Goal: Task Accomplishment & Management: Manage account settings

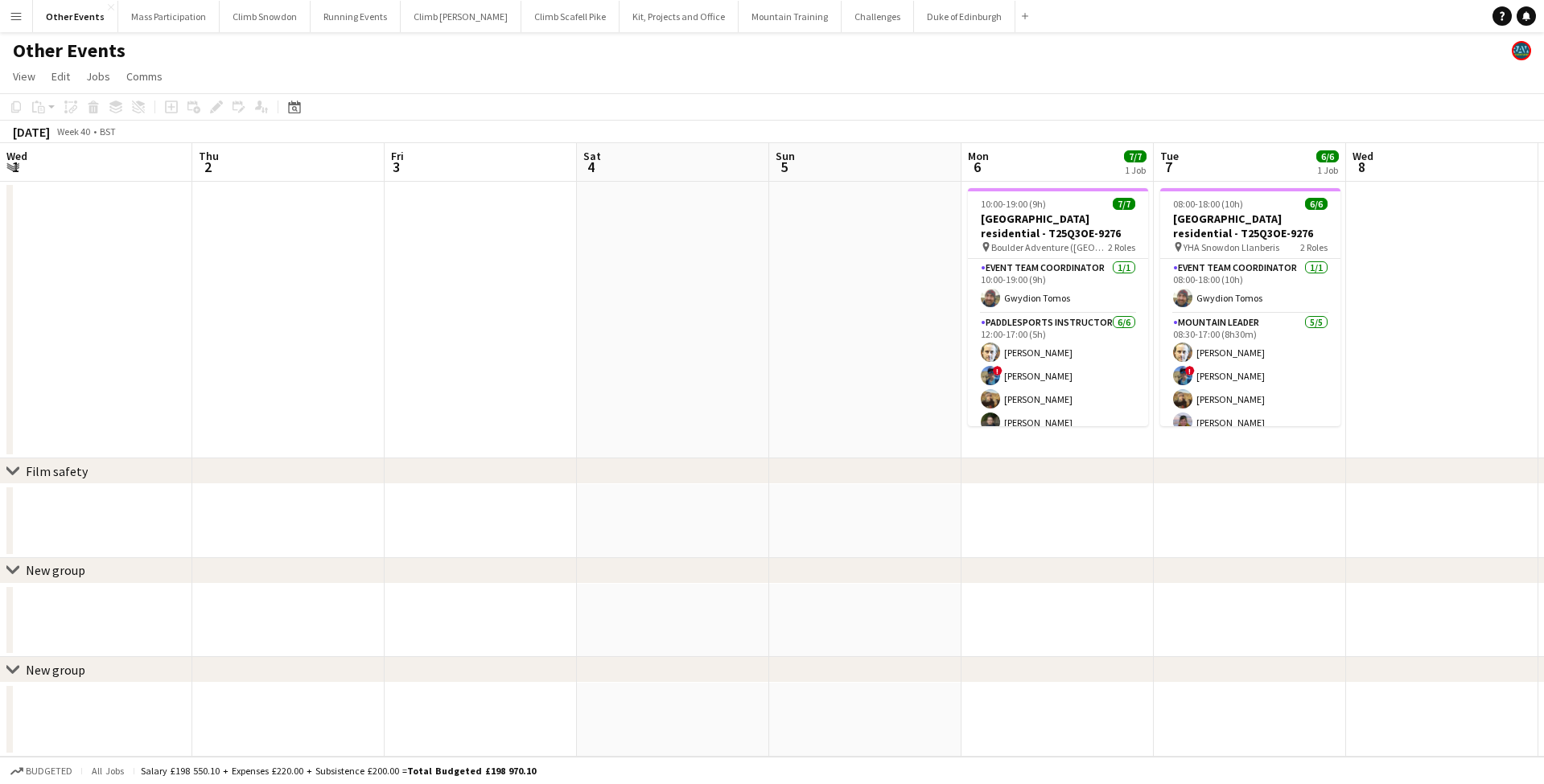
click at [622, 24] on button "Kit, Projects and Office Close" at bounding box center [679, 17] width 119 height 32
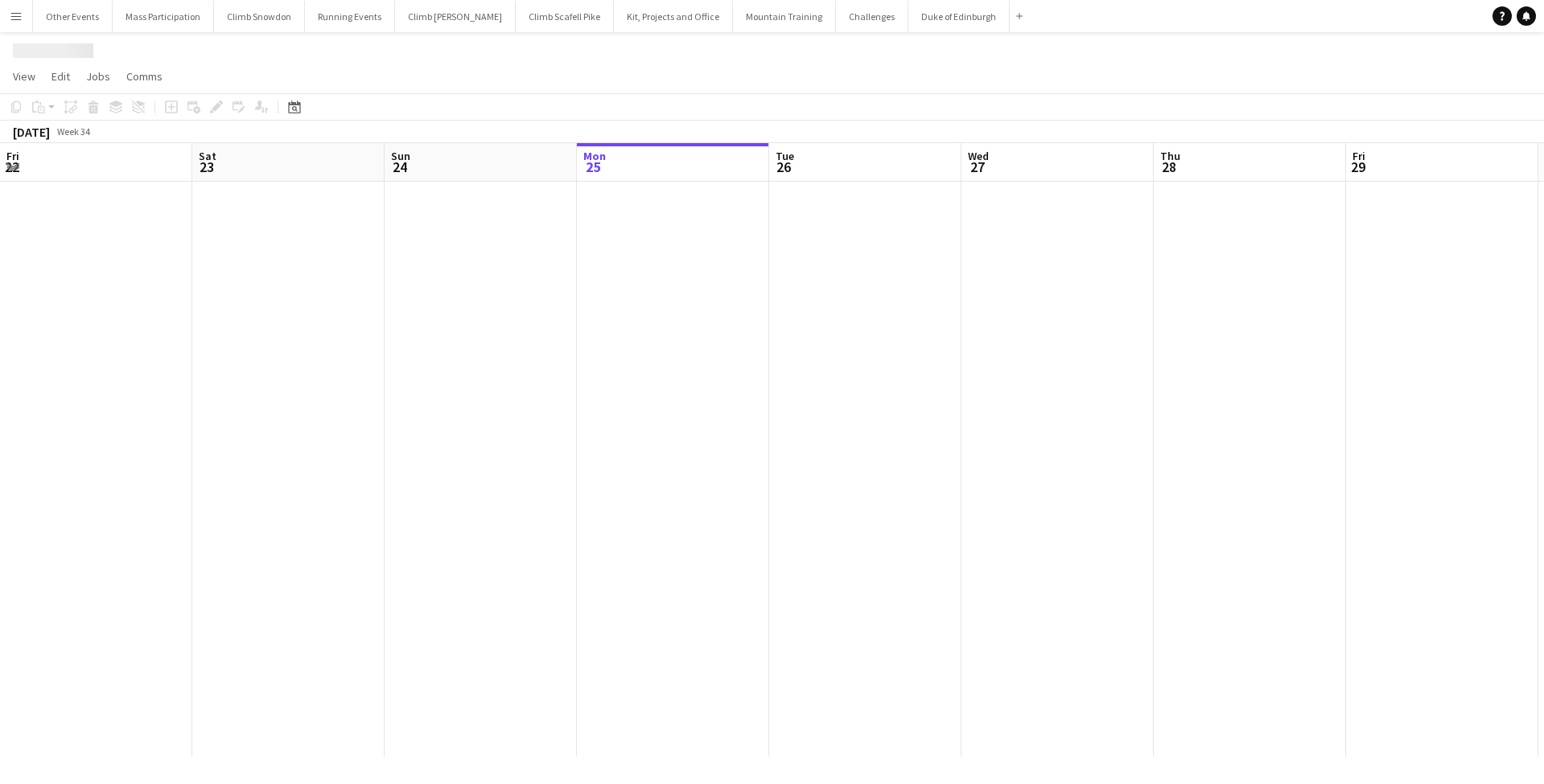
scroll to position [0, 385]
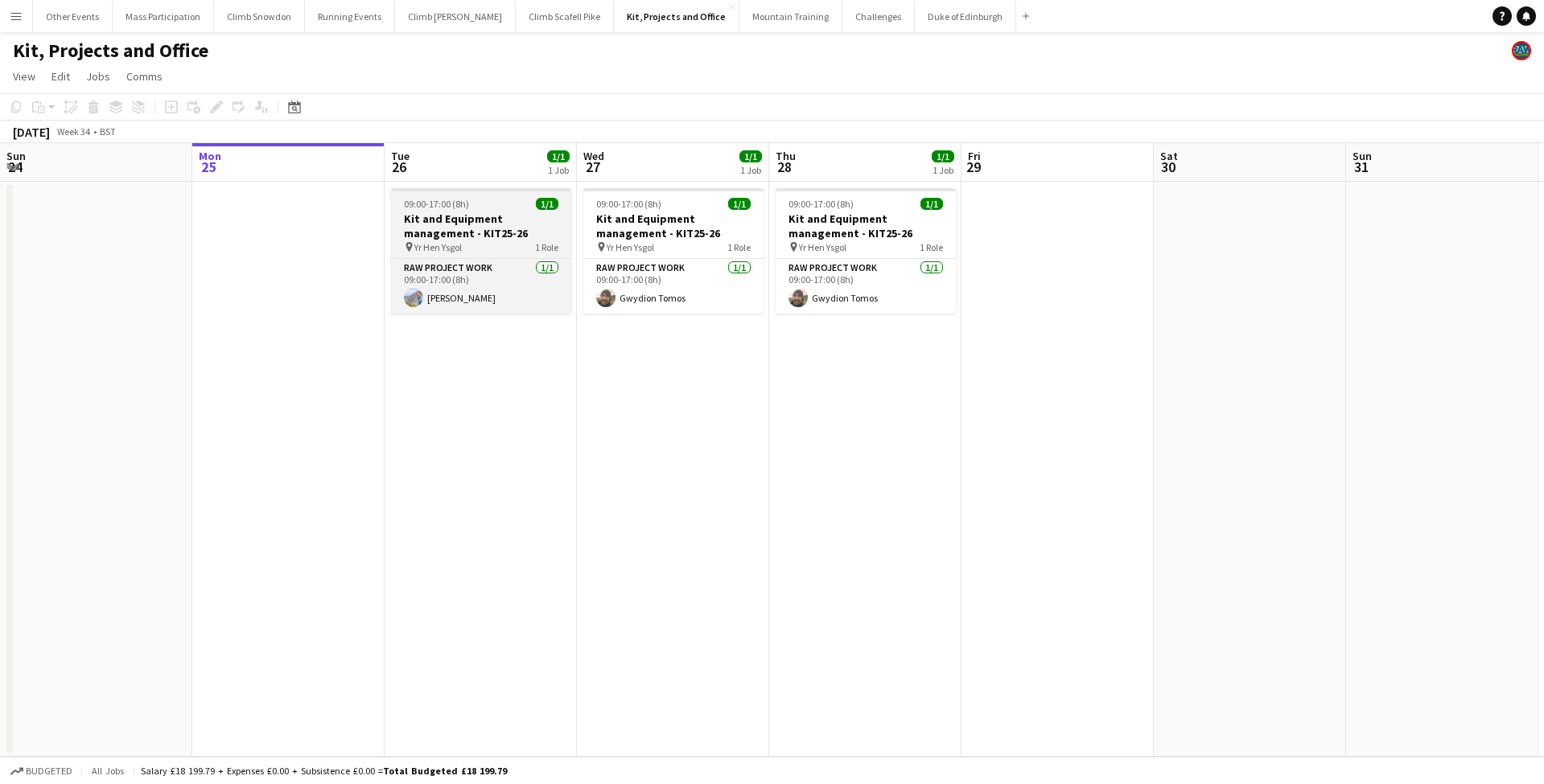
click at [454, 211] on app-job-card "09:00-17:00 (8h) 1/1 Kit and Equipment management - KIT25-26 pin Yr Hen Ysgol 1…" at bounding box center [480, 250] width 180 height 125
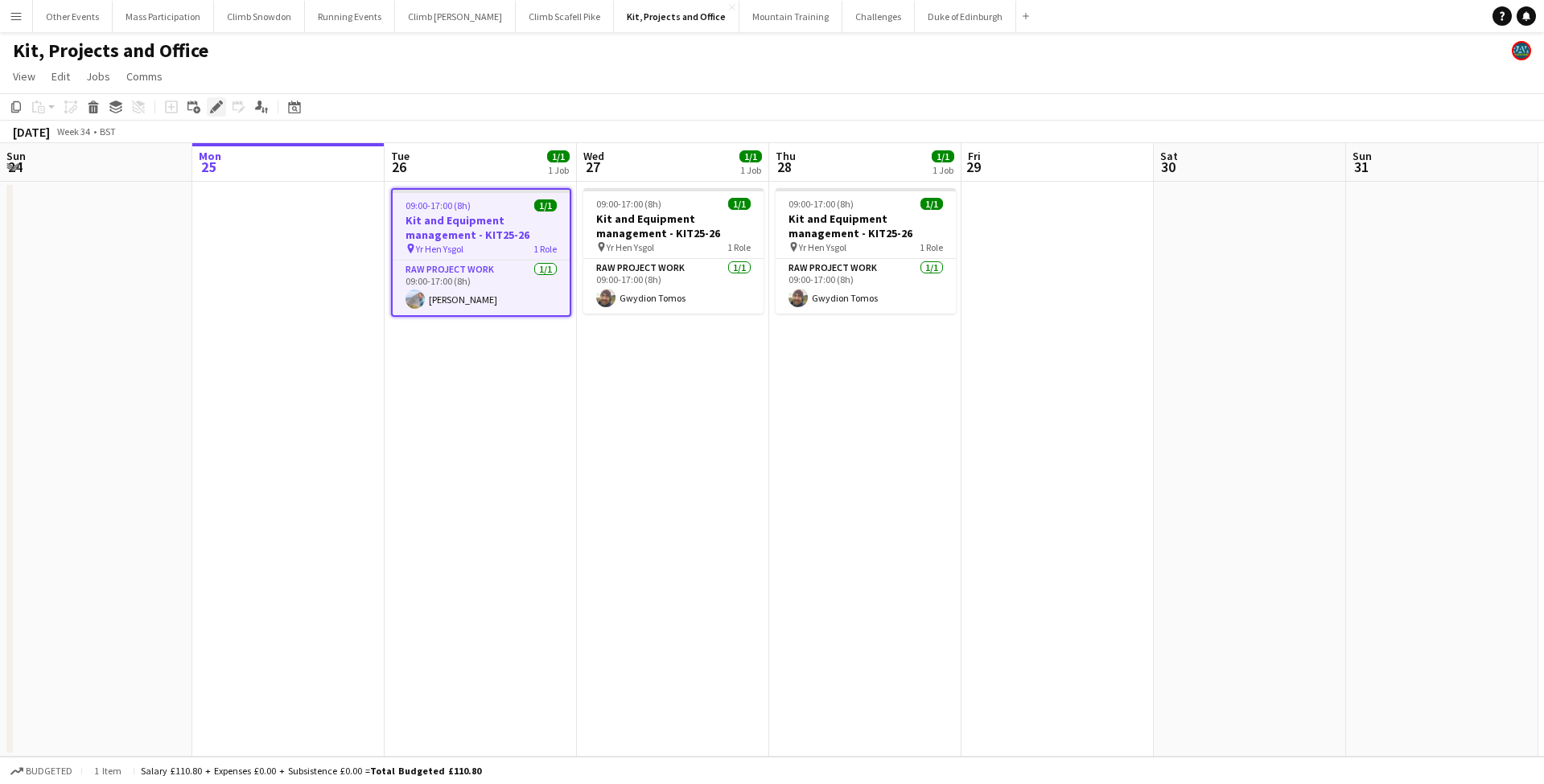
click at [218, 103] on icon at bounding box center [216, 107] width 9 height 9
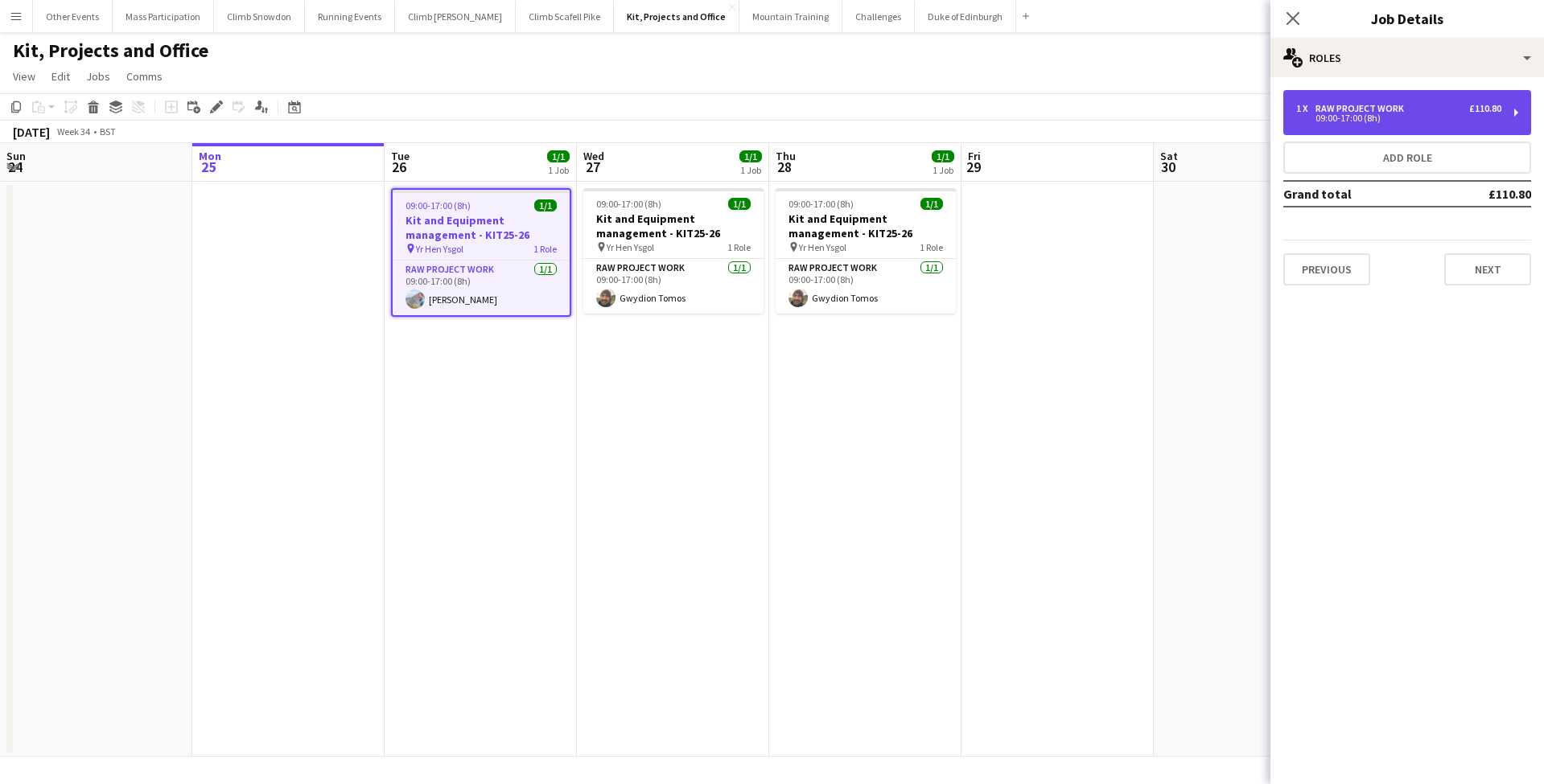
click at [1384, 119] on div "09:00-17:00 (8h)" at bounding box center [1399, 118] width 205 height 8
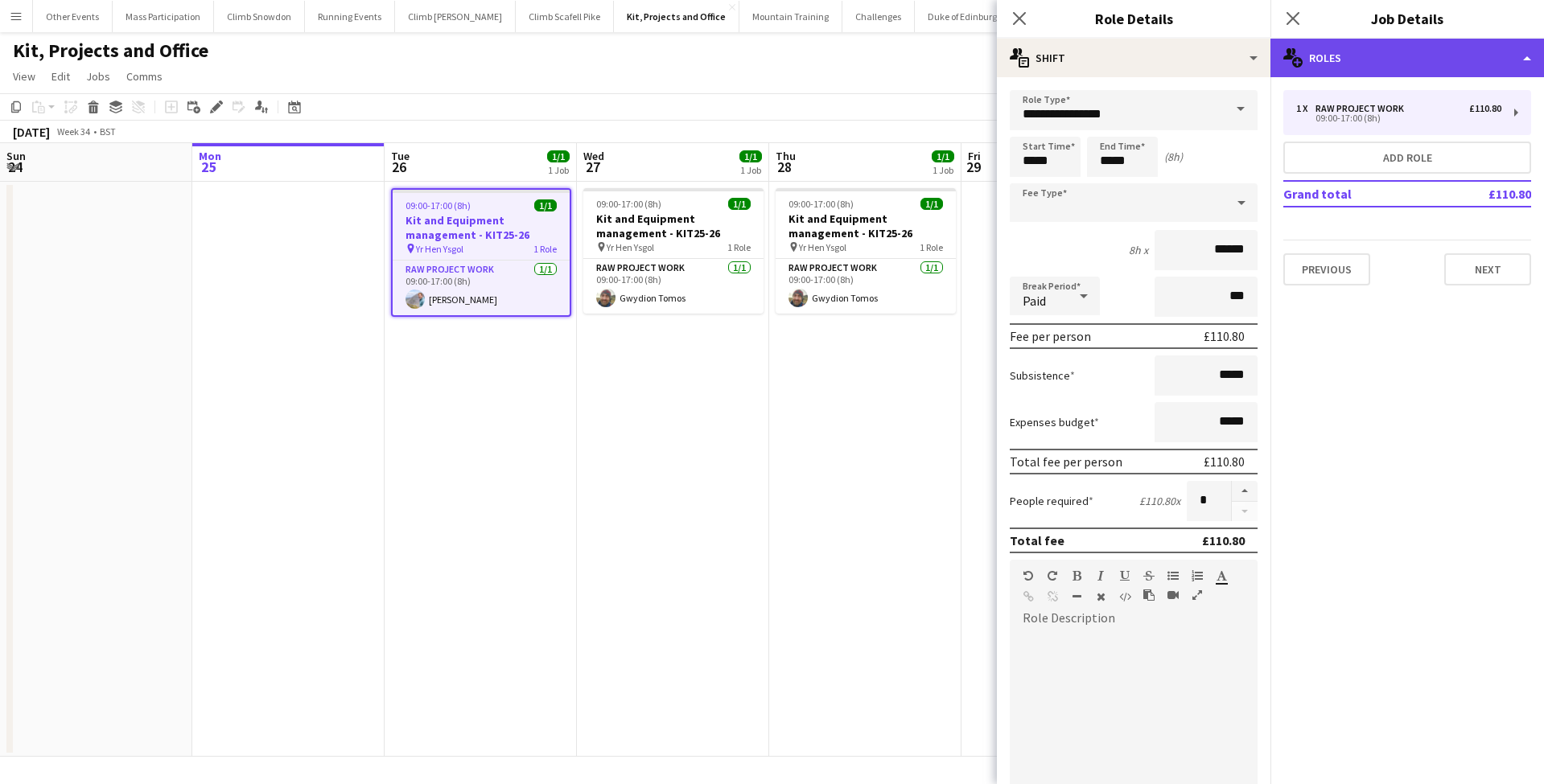
click at [1332, 59] on div "multiple-users-add Roles" at bounding box center [1407, 58] width 273 height 39
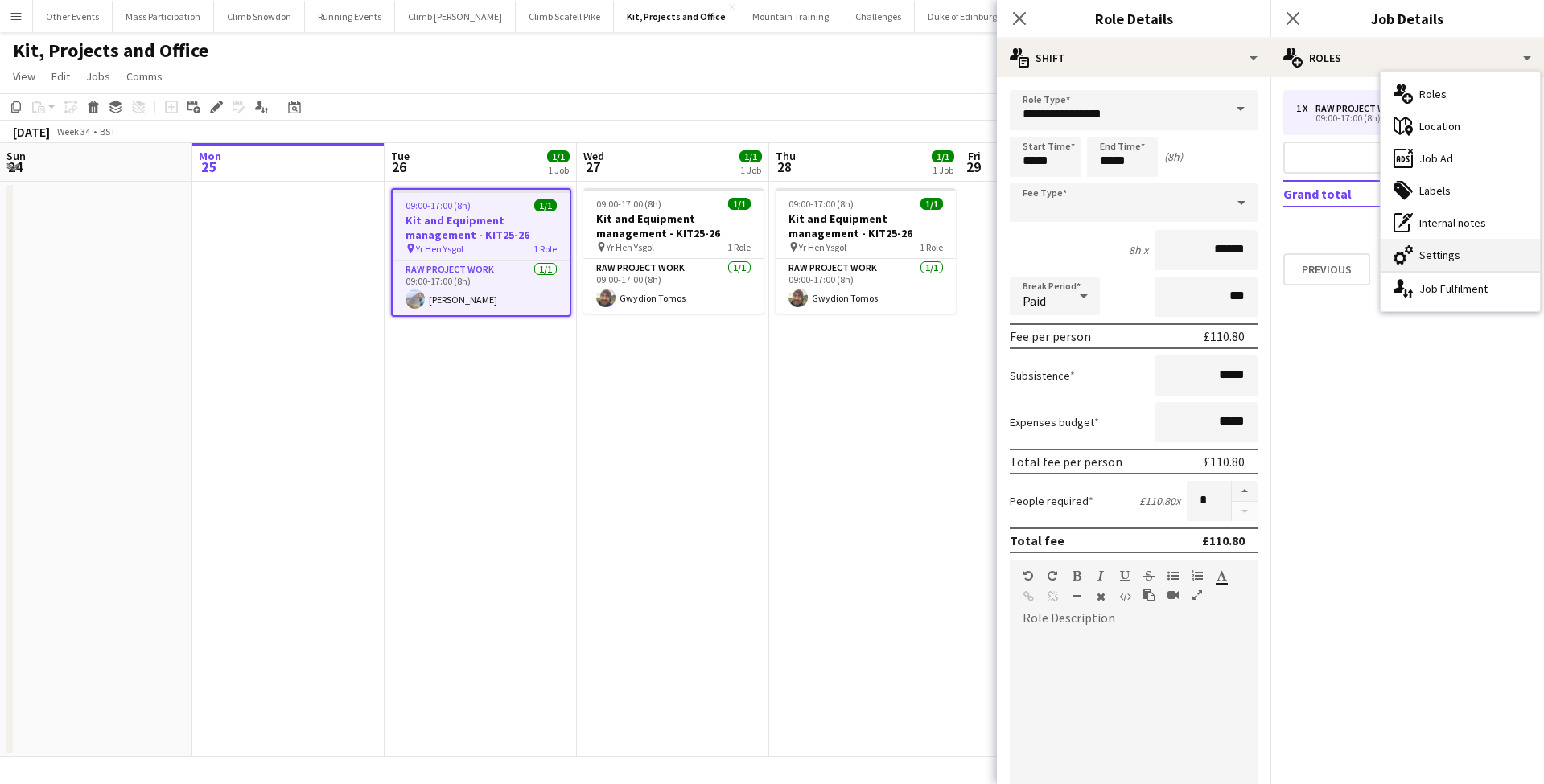
click at [1414, 250] on div "cog-double-3 Settings" at bounding box center [1460, 254] width 159 height 32
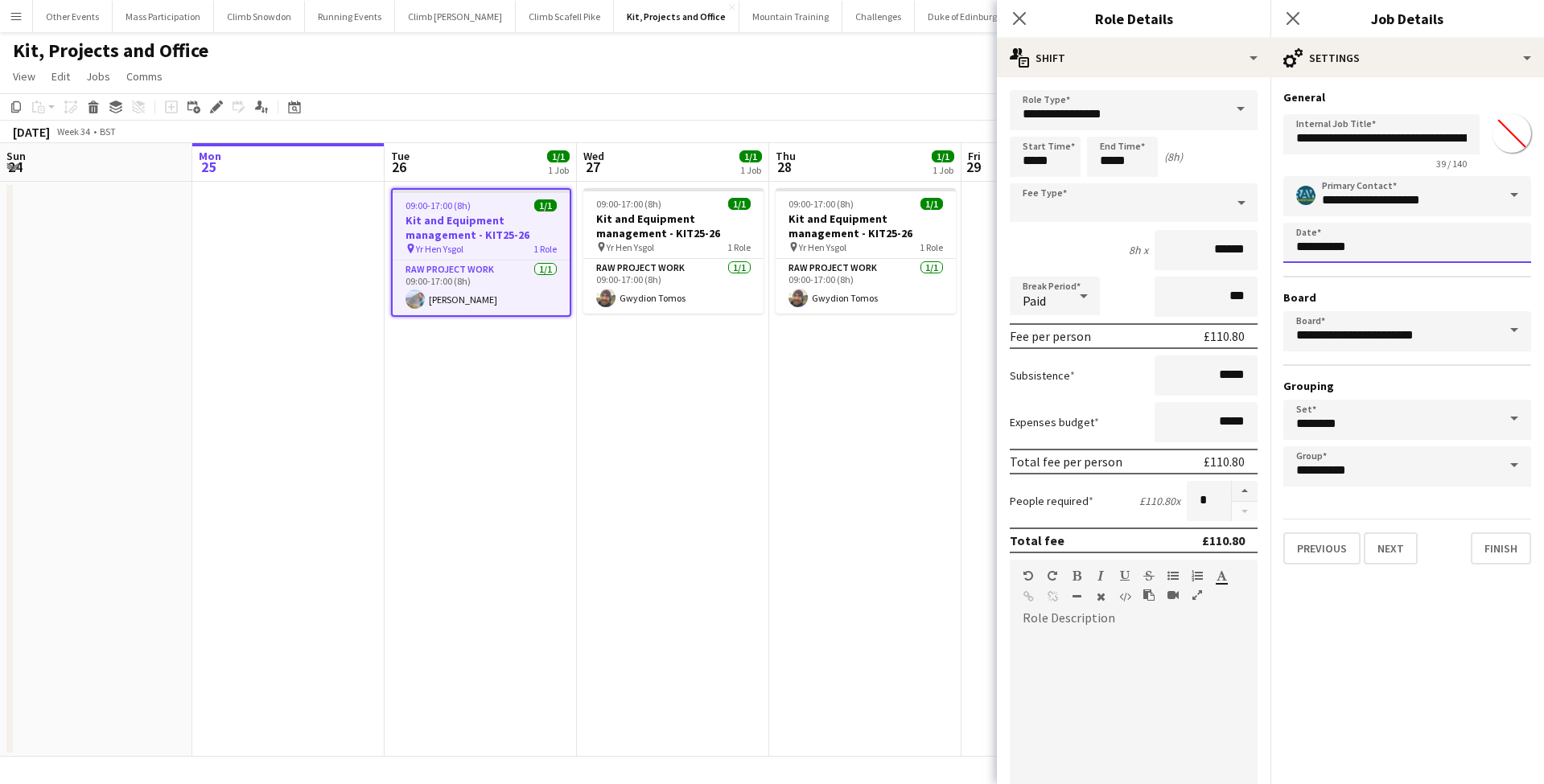
click at [1371, 242] on body "Menu Boards Boards Boards All jobs Status Workforce Workforce My Workforce Recr…" at bounding box center [772, 392] width 1544 height 784
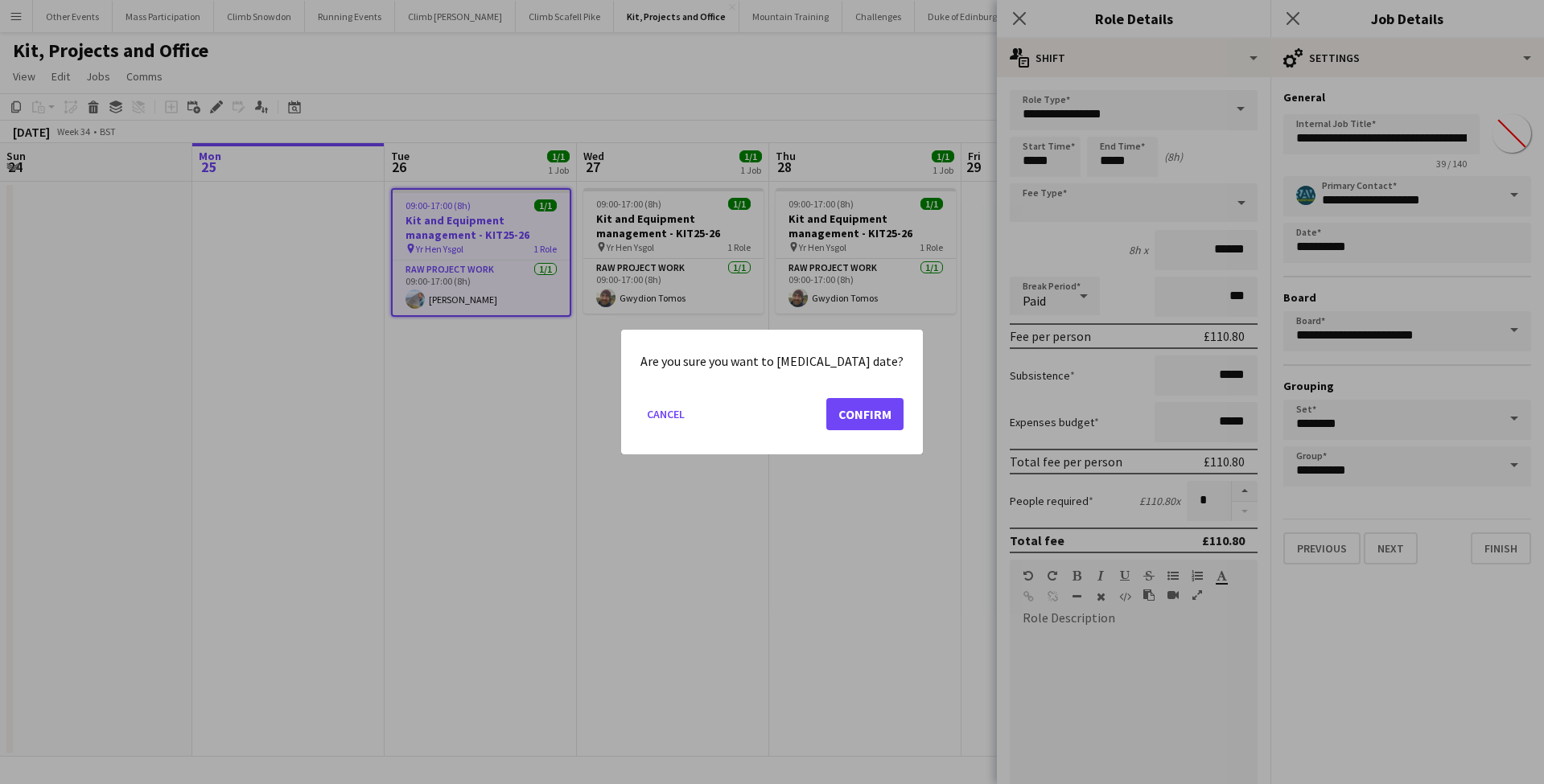
click at [840, 416] on button "Confirm" at bounding box center [865, 414] width 78 height 32
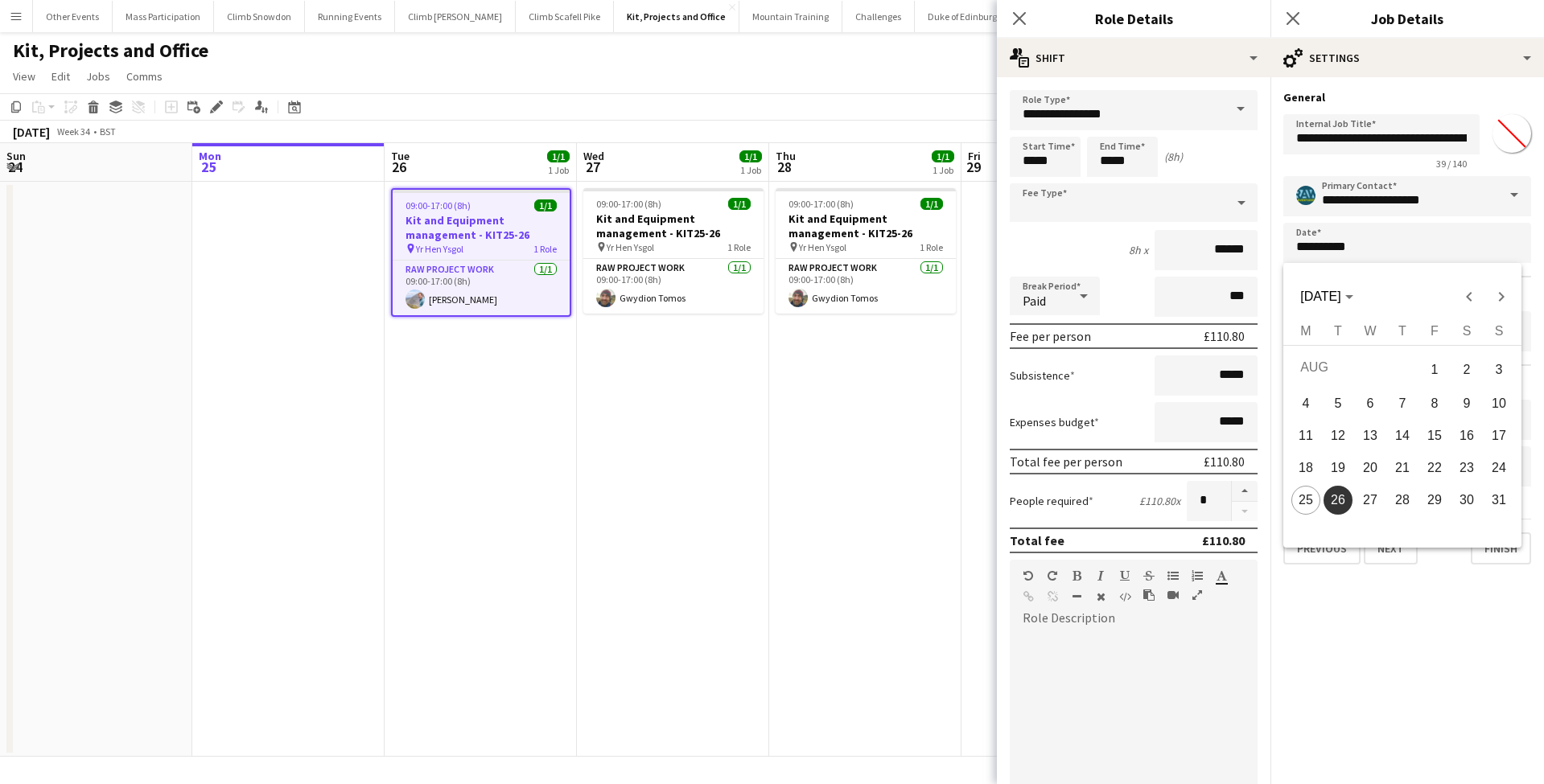
click at [1298, 486] on span "25" at bounding box center [1305, 500] width 29 height 29
type input "**********"
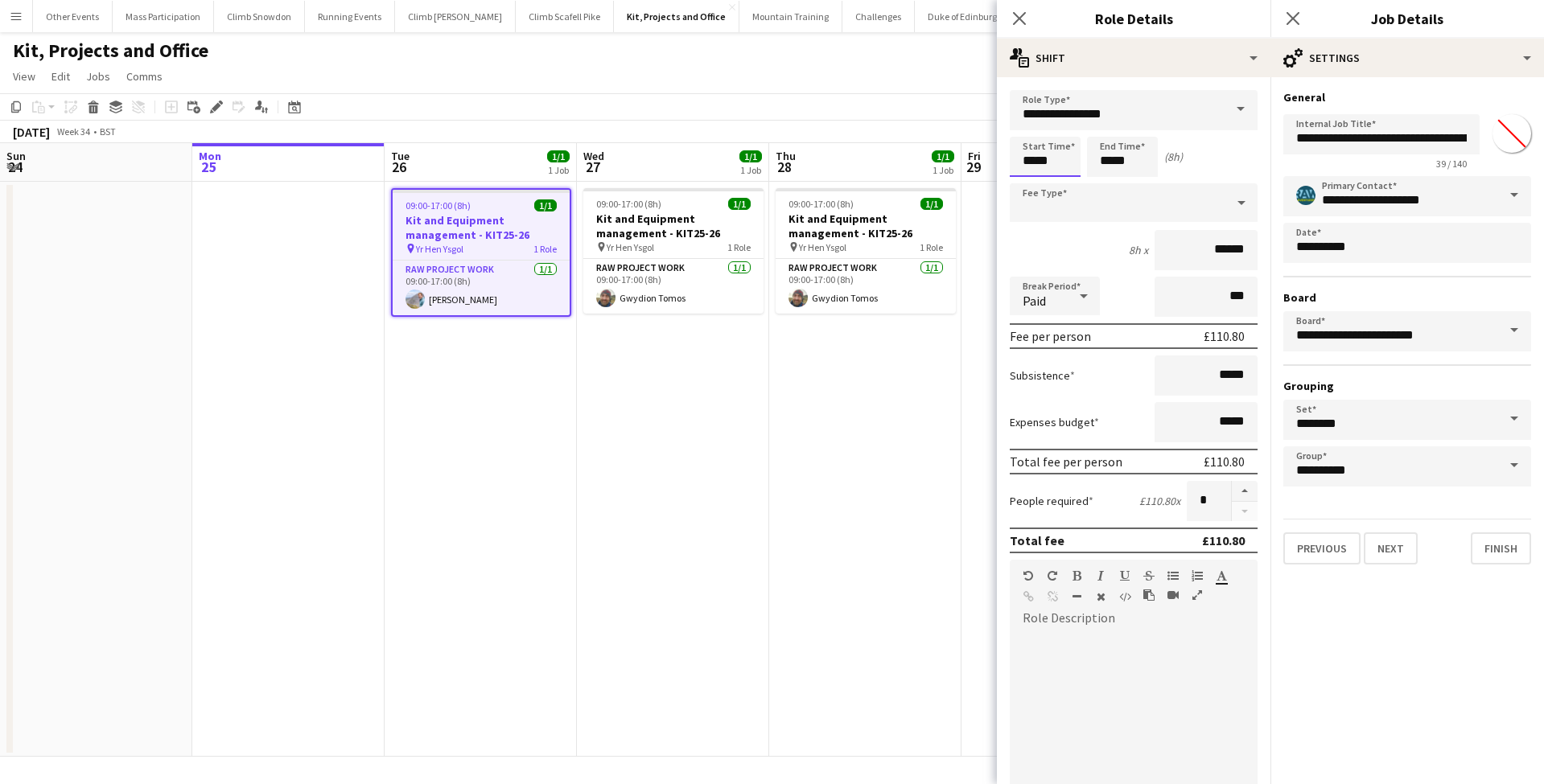
click at [1021, 158] on input "*****" at bounding box center [1045, 157] width 71 height 40
type input "*****"
click at [1027, 128] on div at bounding box center [1029, 128] width 32 height 16
click at [1107, 163] on input "*****" at bounding box center [1121, 157] width 71 height 40
click at [1107, 184] on div at bounding box center [1107, 185] width 32 height 16
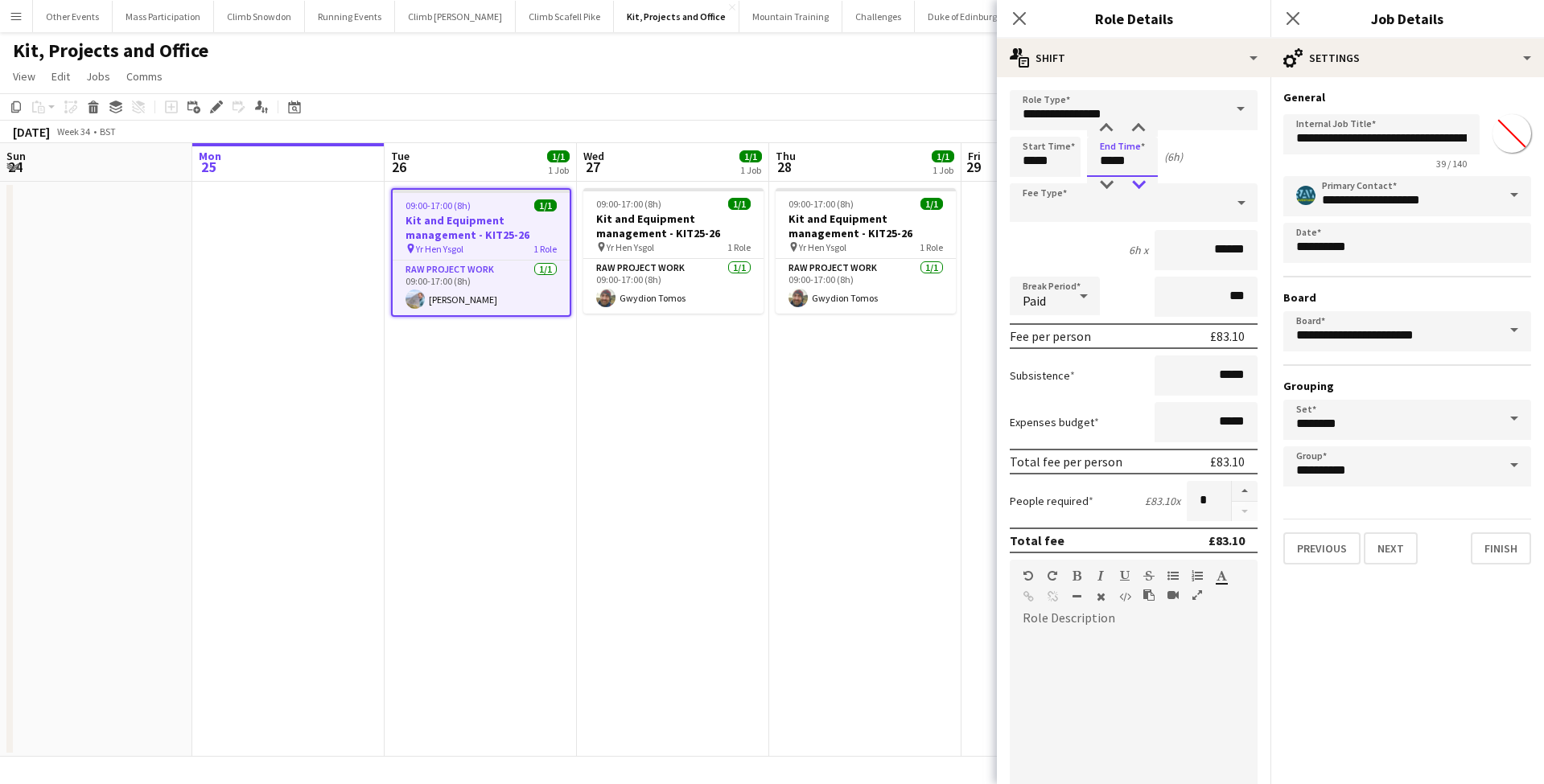
click at [1139, 182] on div at bounding box center [1138, 185] width 32 height 16
type input "*****"
click at [1139, 181] on div at bounding box center [1138, 185] width 32 height 16
click at [1277, 24] on div "Close pop-in" at bounding box center [1292, 18] width 45 height 37
click at [1295, 20] on icon at bounding box center [1291, 18] width 15 height 15
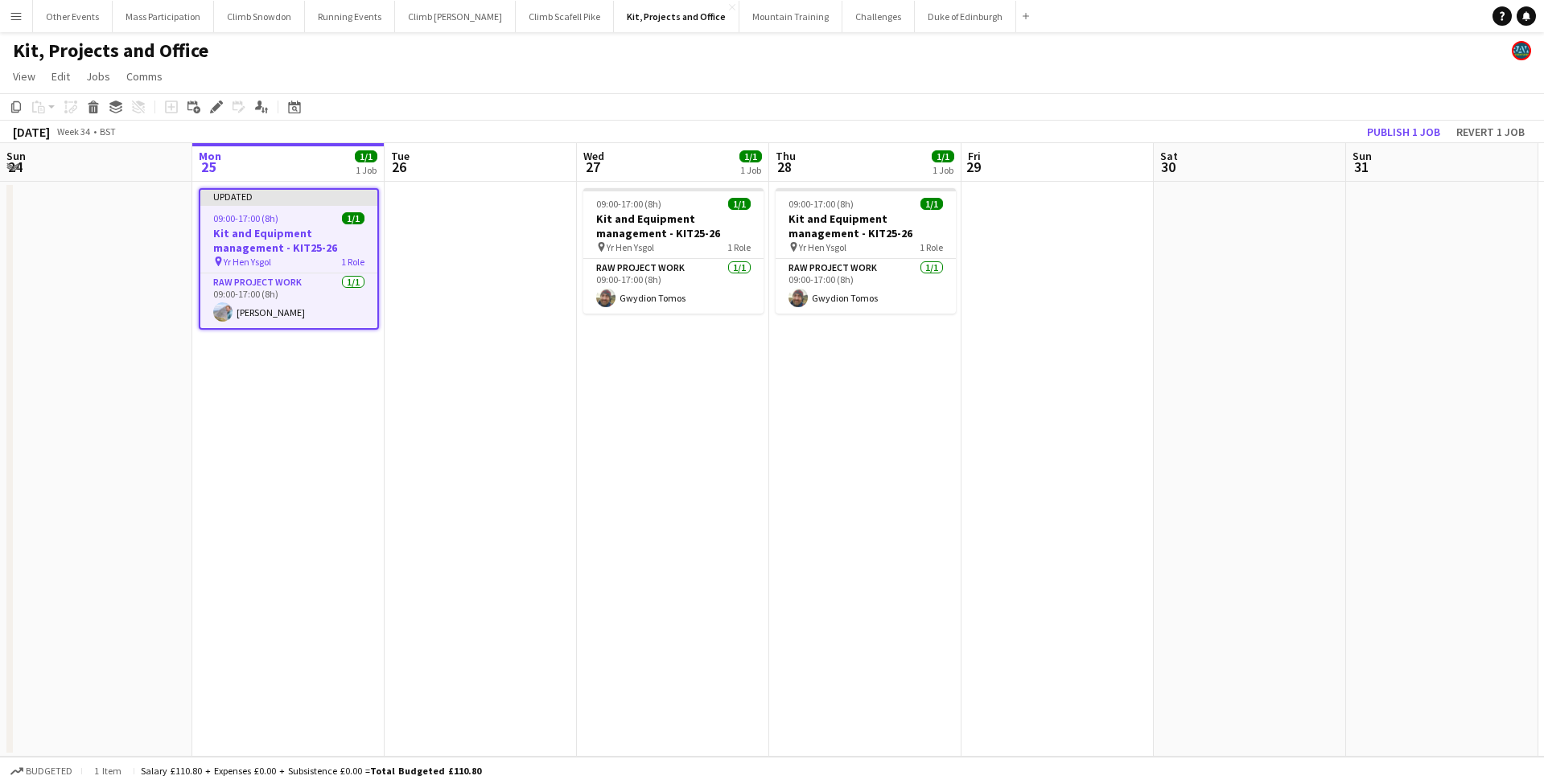
click at [798, 487] on app-date-cell "09:00-17:00 (8h) 1/1 Kit and Equipment management - KIT25-26 pin Yr Hen Ysgol 1…" at bounding box center [865, 469] width 192 height 575
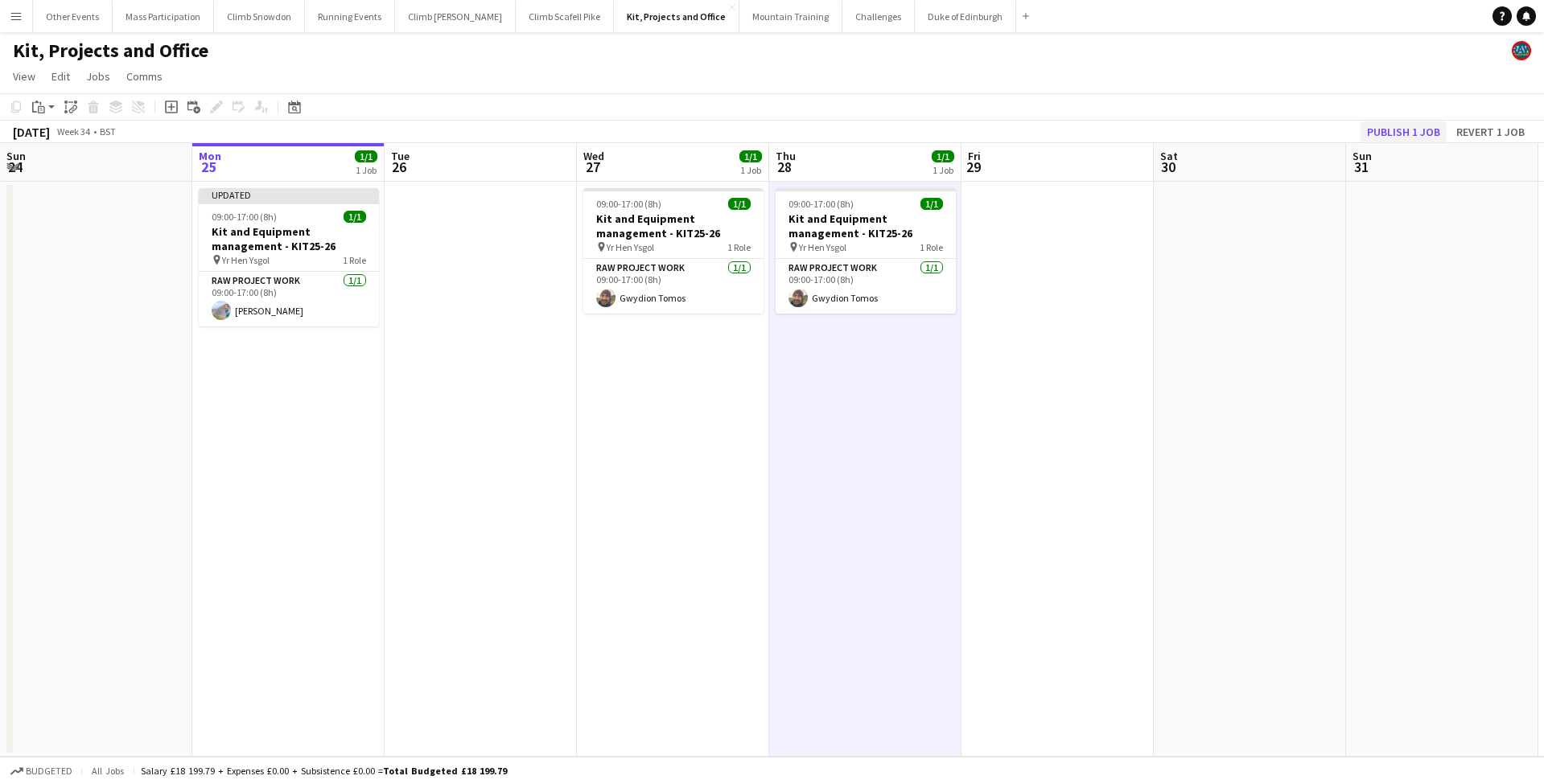
click at [1386, 125] on button "Publish 1 job" at bounding box center [1403, 131] width 86 height 21
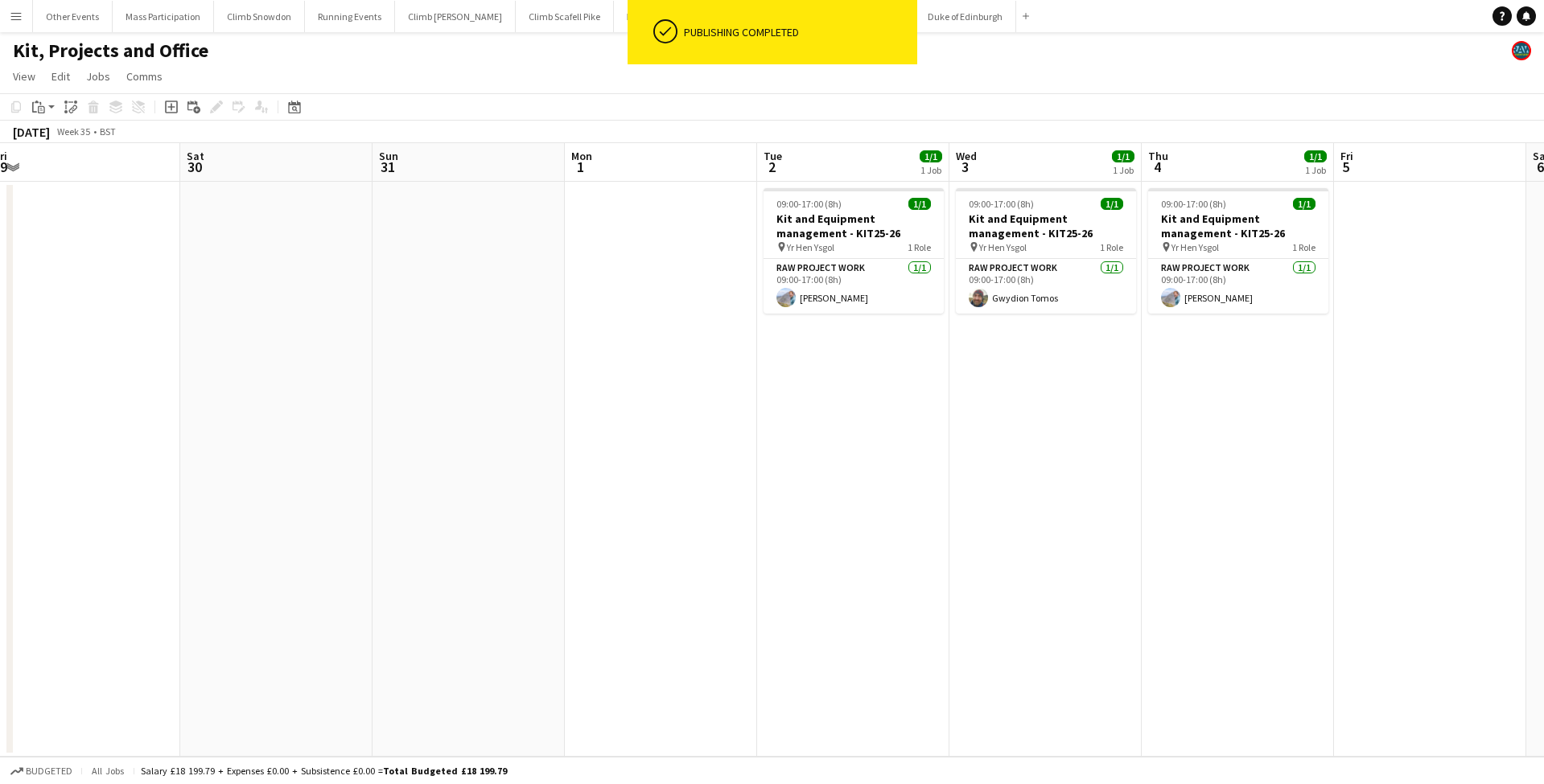
scroll to position [0, 593]
drag, startPoint x: 1092, startPoint y: 427, endPoint x: 187, endPoint y: 441, distance: 905.1
click at [187, 441] on app-calendar-viewport "Tue 26 Wed 27 1/1 1 Job Thu 28 1/1 1 Job Fri 29 Sat 30 Sun 31 Mon 1 Tue 2 1/1 1…" at bounding box center [772, 449] width 1544 height 613
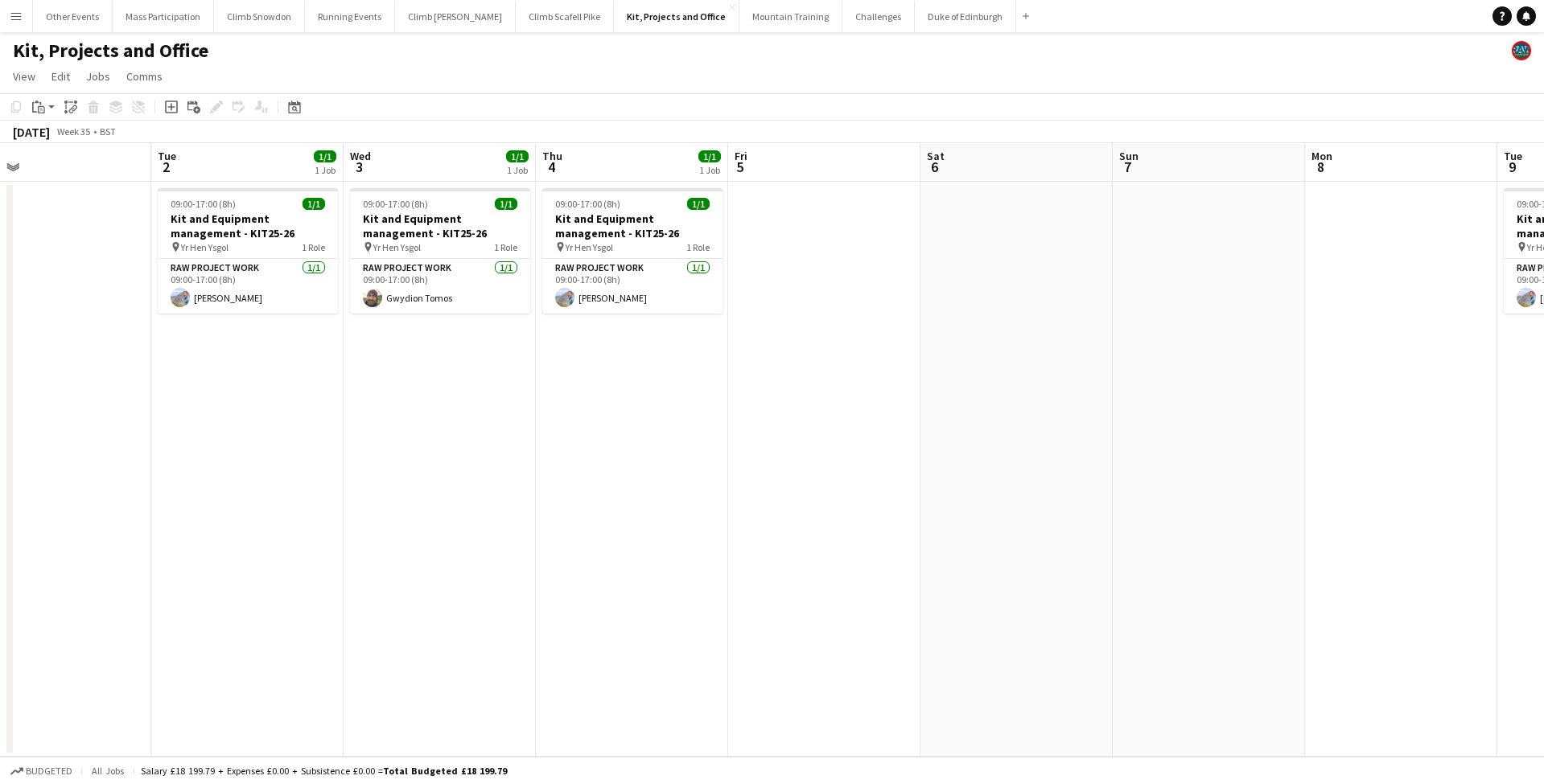
drag, startPoint x: 1128, startPoint y: 564, endPoint x: 273, endPoint y: 605, distance: 856.0
click at [271, 605] on app-calendar-viewport "Fri 29 Sat 30 Sun 31 Mon 1 Tue 2 1/1 1 Job Wed 3 1/1 1 Job Thu 4 1/1 1 Job Fri …" at bounding box center [772, 449] width 1544 height 613
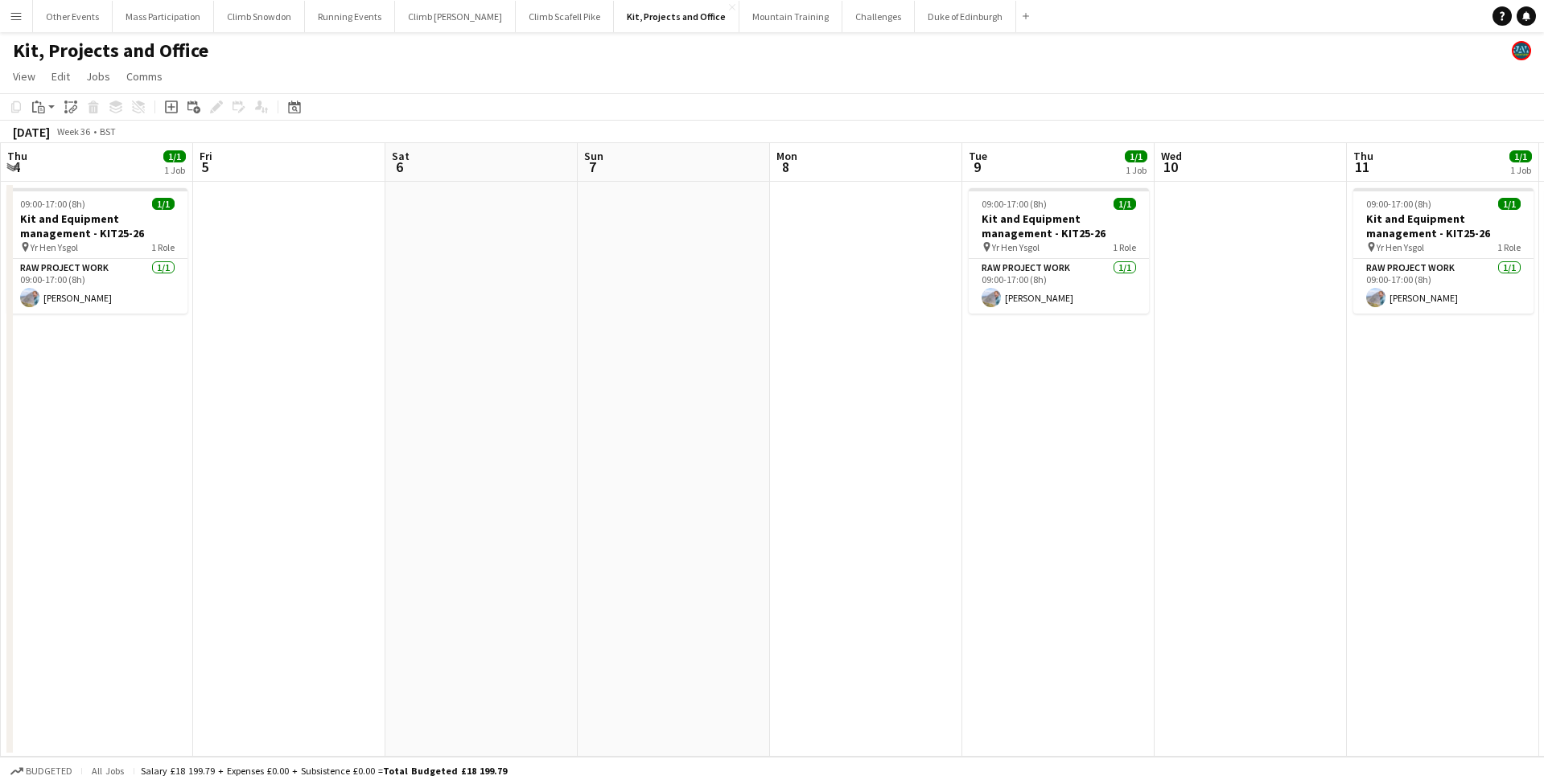
drag, startPoint x: 943, startPoint y: 502, endPoint x: 760, endPoint y: 507, distance: 183.1
click at [760, 507] on app-calendar-viewport "Mon 1 Tue 2 1/1 1 Job Wed 3 1/1 1 Job Thu 4 1/1 1 Job Fri 5 Sat 6 Sun 7 Mon 8 T…" at bounding box center [772, 449] width 1544 height 613
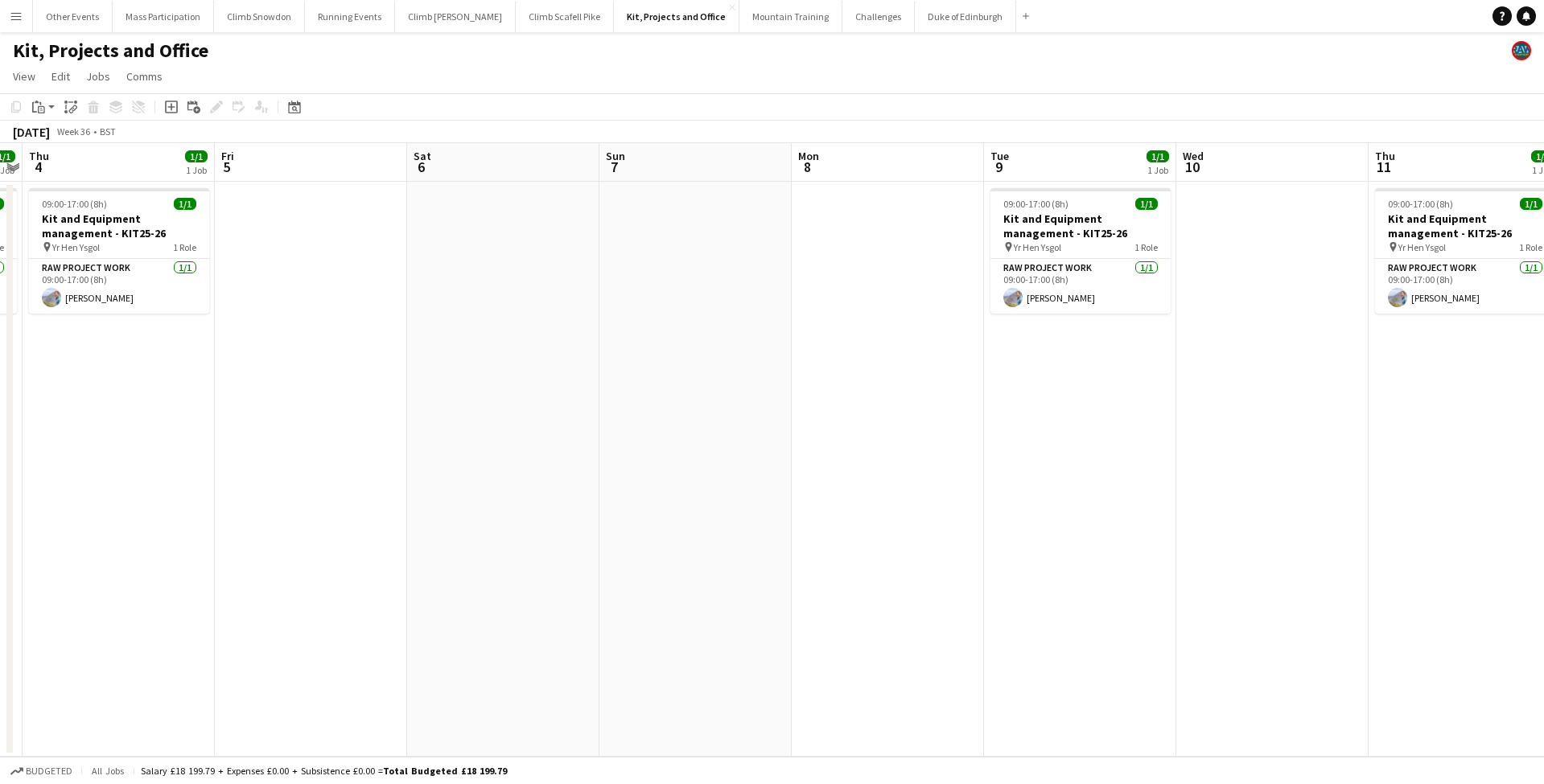
drag, startPoint x: 894, startPoint y: 513, endPoint x: 748, endPoint y: 513, distance: 146.0
click at [748, 513] on app-calendar-viewport "Mon 1 Tue 2 1/1 1 Job Wed 3 1/1 1 Job Thu 4 1/1 1 Job Fri 5 Sat 6 Sun 7 Mon 8 T…" at bounding box center [772, 449] width 1544 height 613
